Goal: Information Seeking & Learning: Learn about a topic

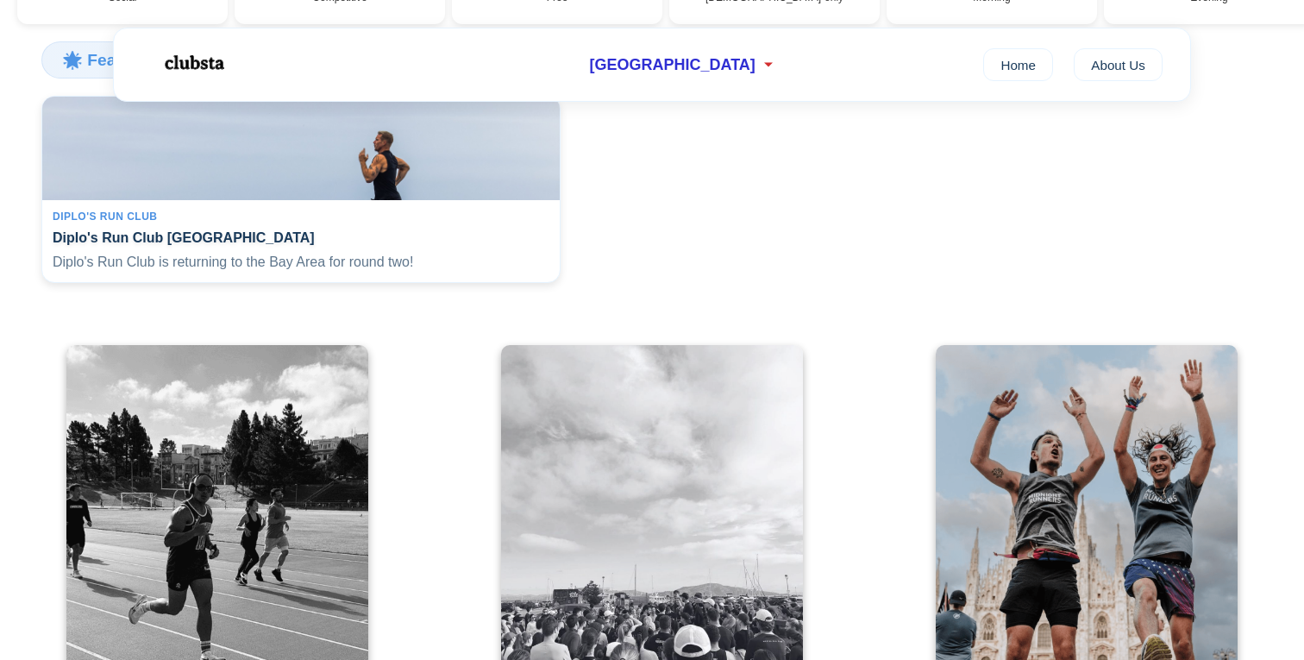
scroll to position [350, 0]
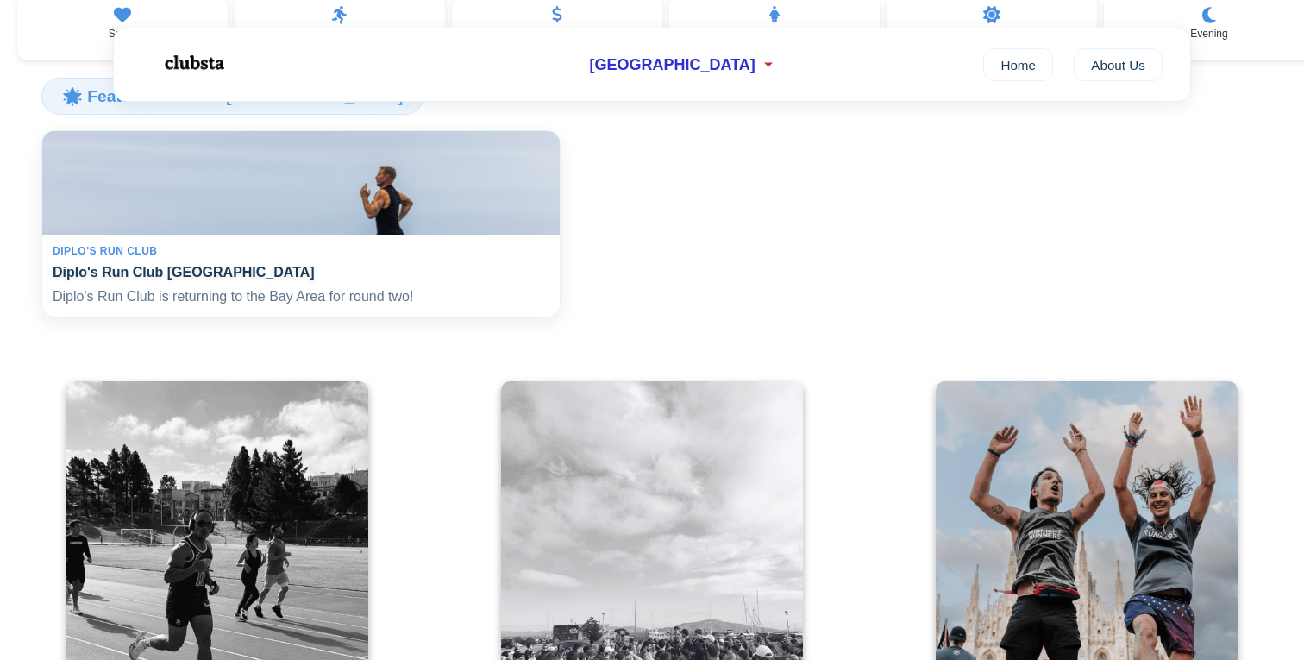
click at [166, 257] on div "Diplo's Run Club" at bounding box center [301, 251] width 497 height 12
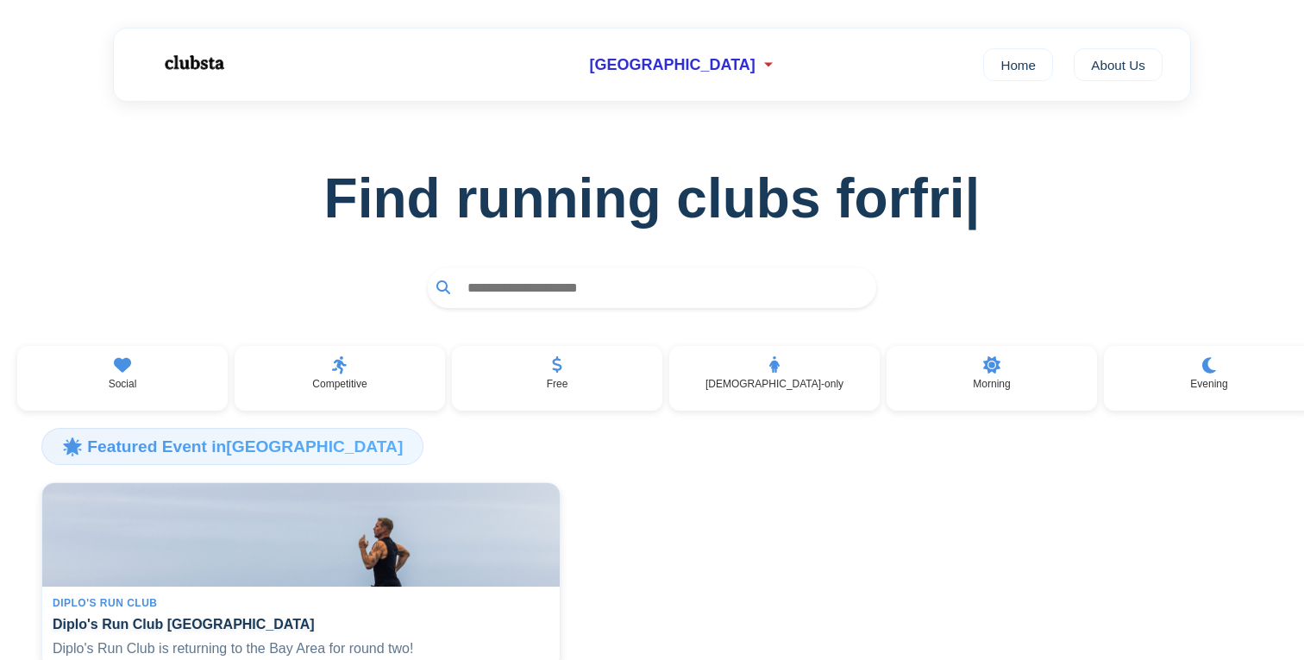
scroll to position [0, 0]
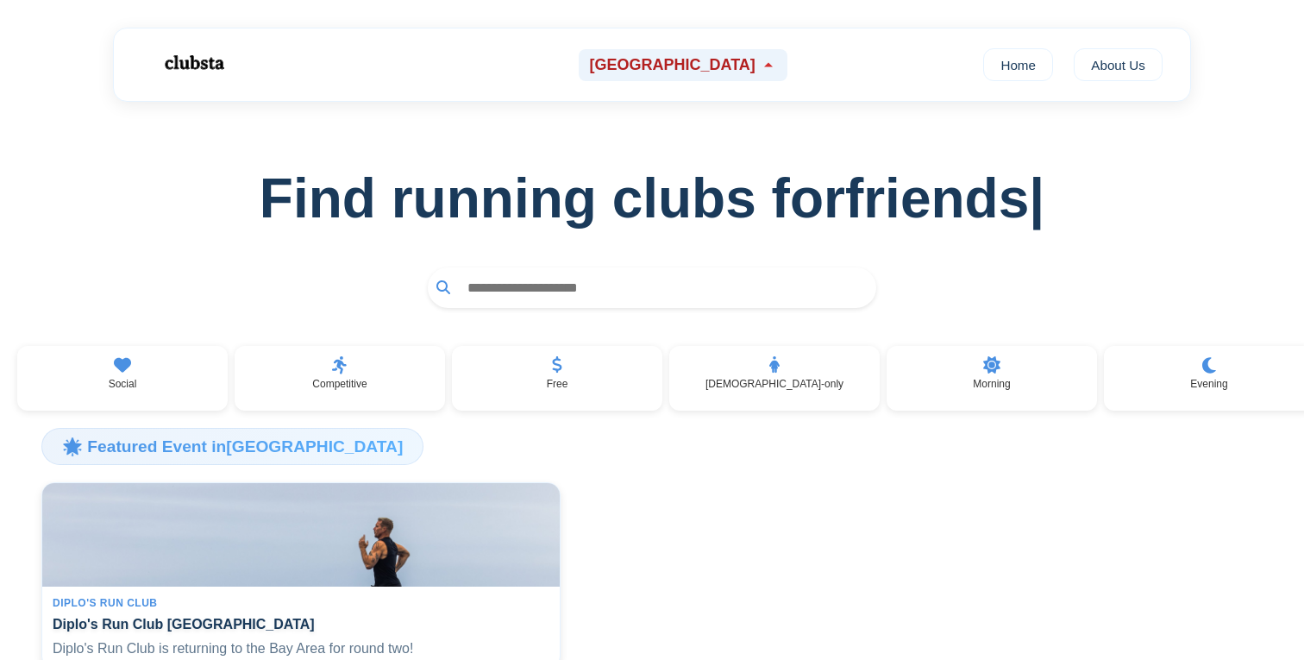
click at [695, 59] on span "[GEOGRAPHIC_DATA]" at bounding box center [672, 65] width 166 height 18
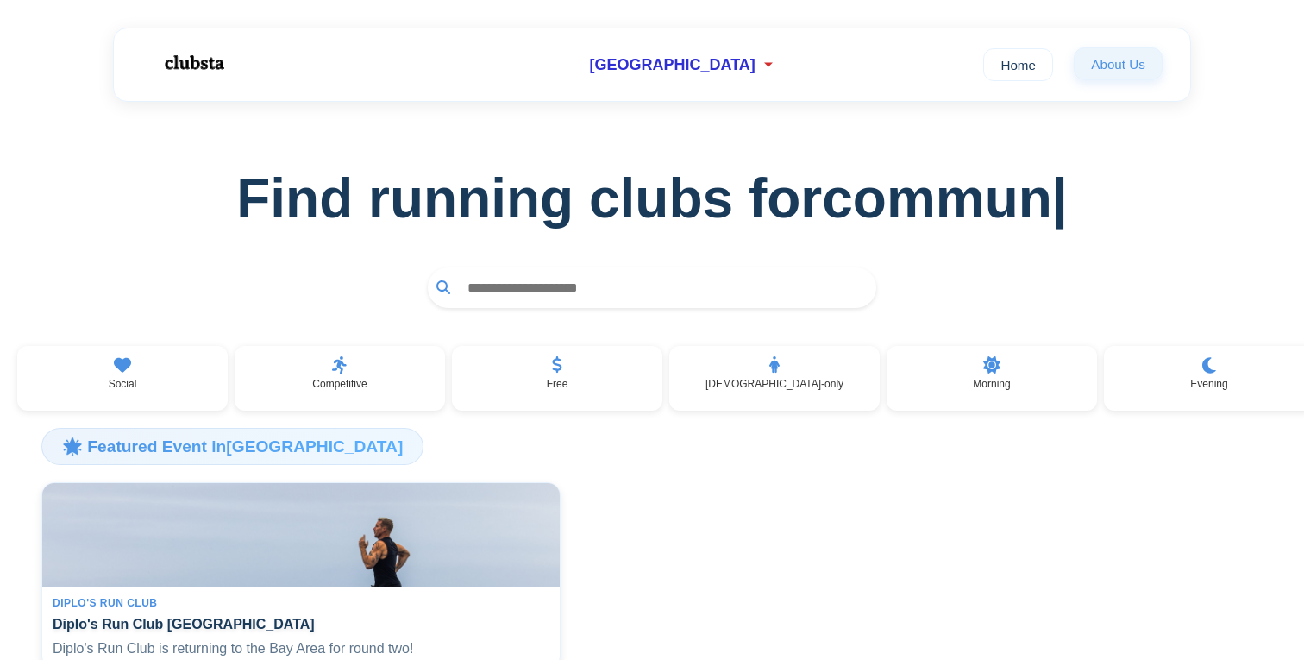
click at [1099, 54] on link "About Us" at bounding box center [1118, 63] width 89 height 33
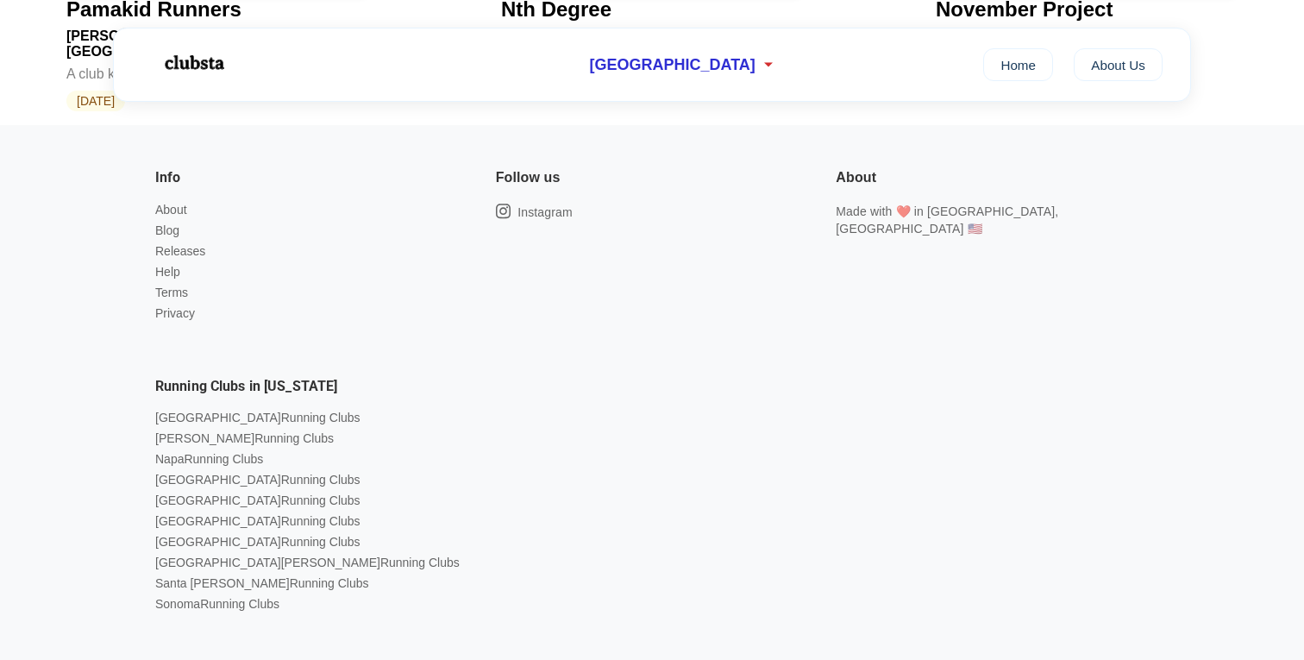
scroll to position [4125, 0]
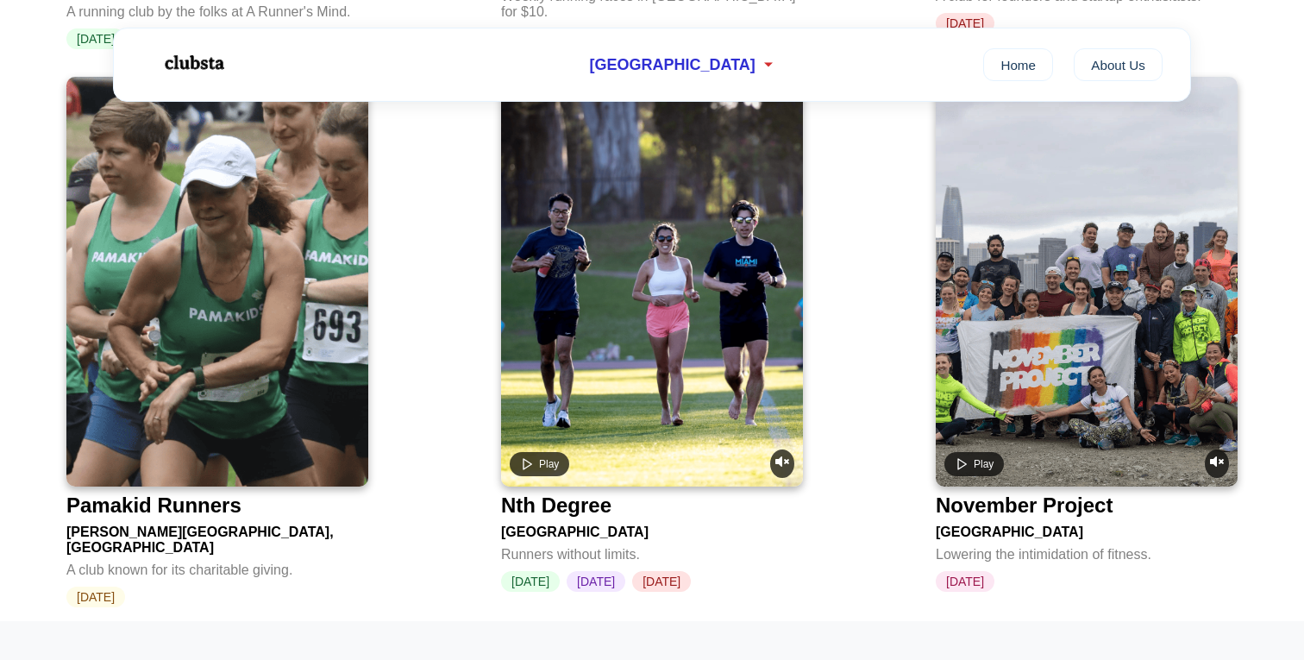
click at [583, 493] on div "Nth Degree" at bounding box center [556, 505] width 110 height 24
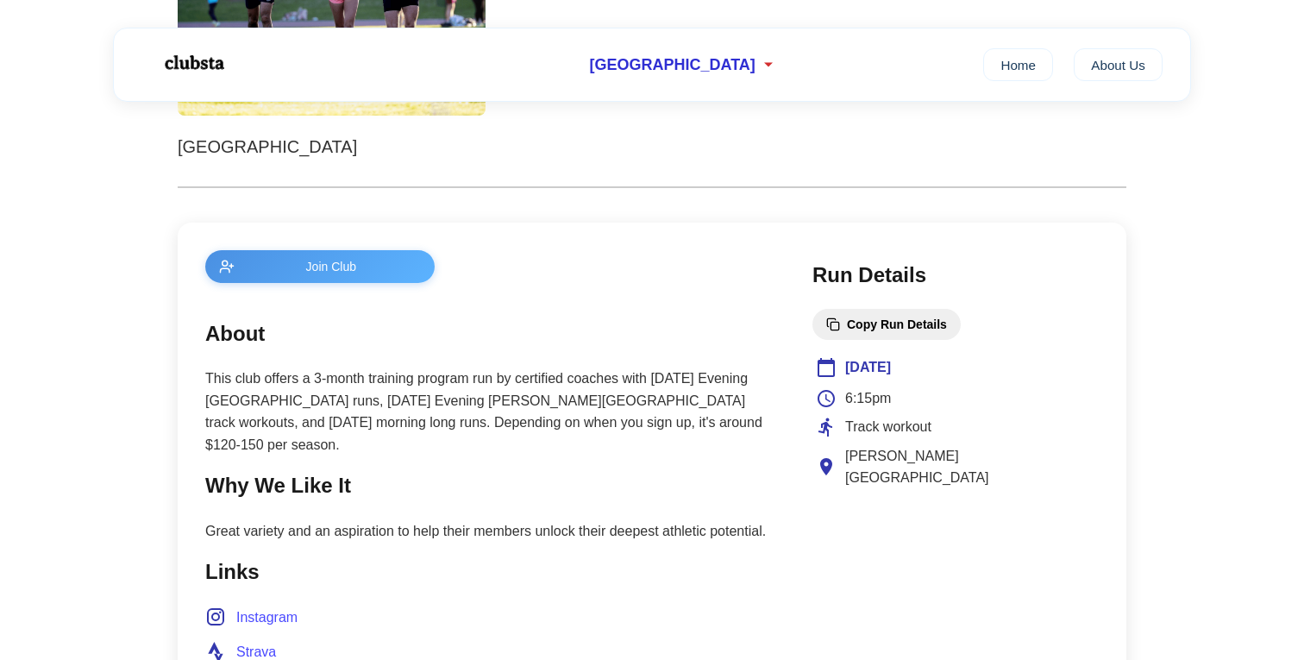
scroll to position [623, 0]
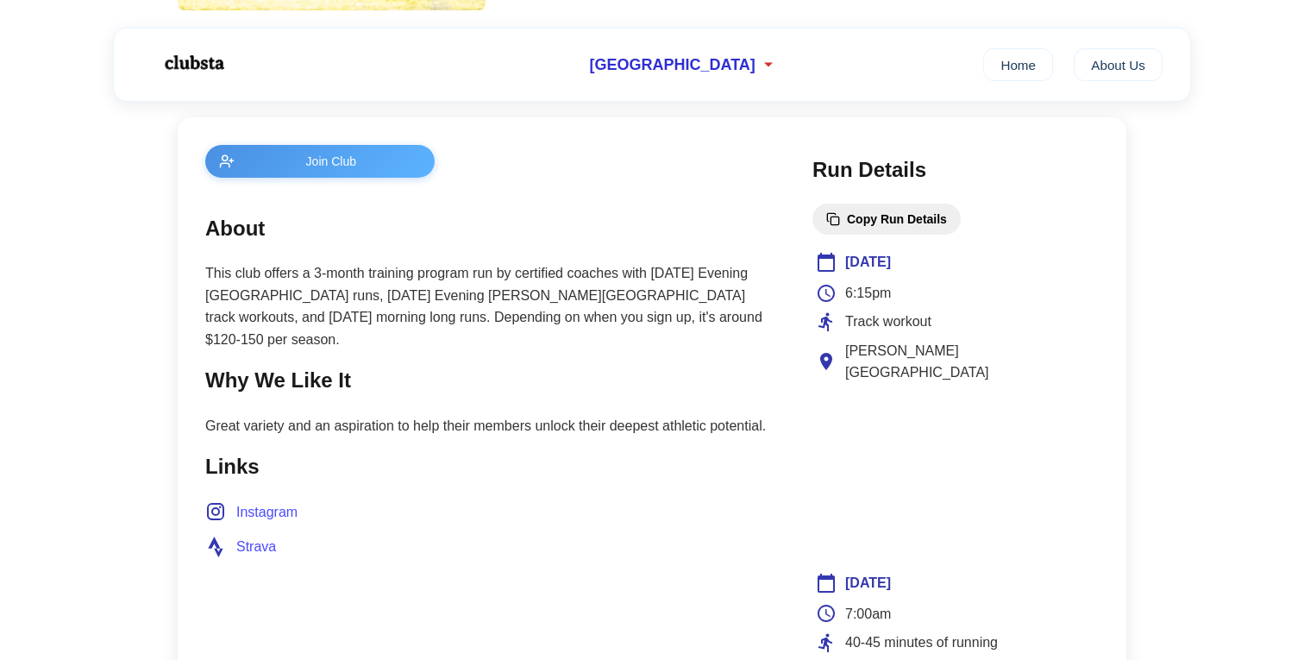
click at [474, 656] on main "Join Club About This club offers a 3-month training program run by certified co…" at bounding box center [491, 498] width 573 height 706
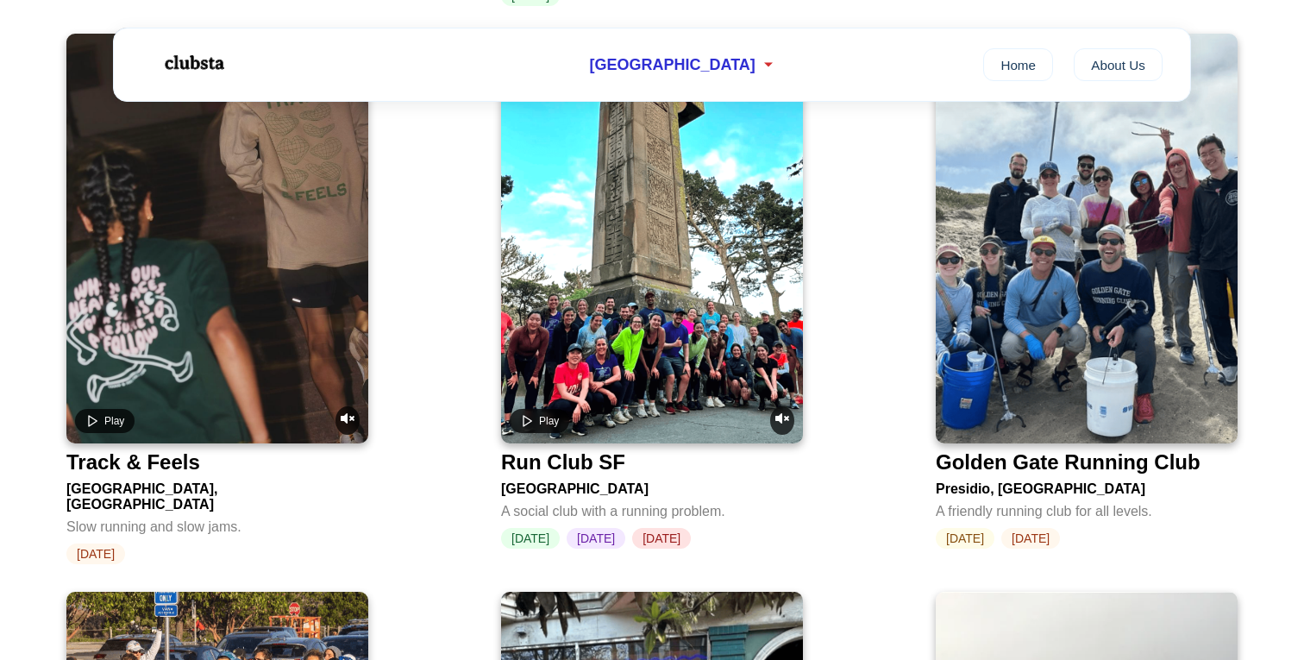
scroll to position [1854, 0]
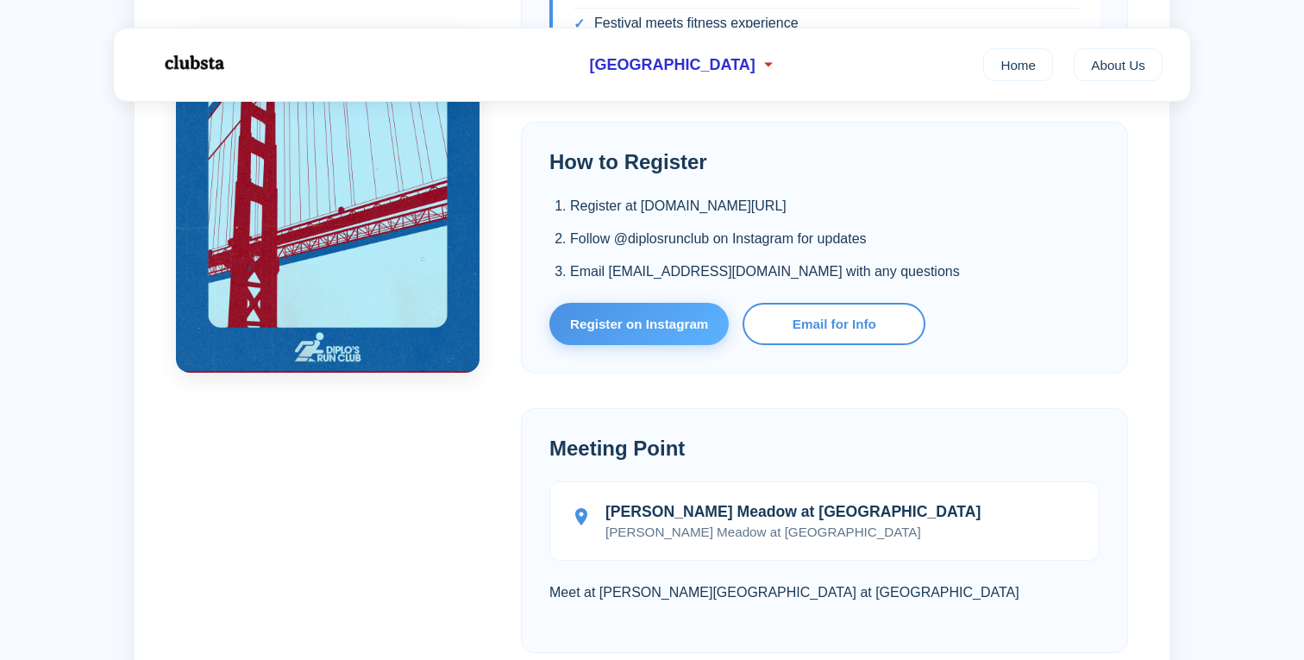
scroll to position [1249, 0]
